Goal: Navigation & Orientation: Find specific page/section

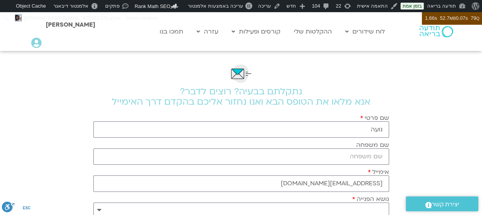
click at [403, 45] on link "לוח שידורים יומי" at bounding box center [384, 48] width 84 height 18
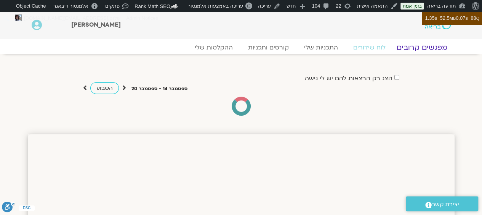
click at [424, 46] on link "מפגשים קרובים" at bounding box center [421, 47] width 69 height 9
click at [377, 47] on link "לוח שידורים" at bounding box center [369, 47] width 57 height 9
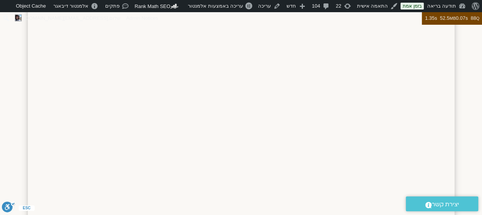
scroll to position [144, 0]
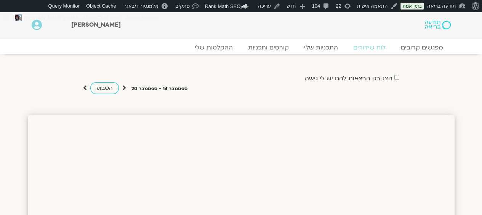
scroll to position [51, 0]
